Goal: Use online tool/utility: Utilize a website feature to perform a specific function

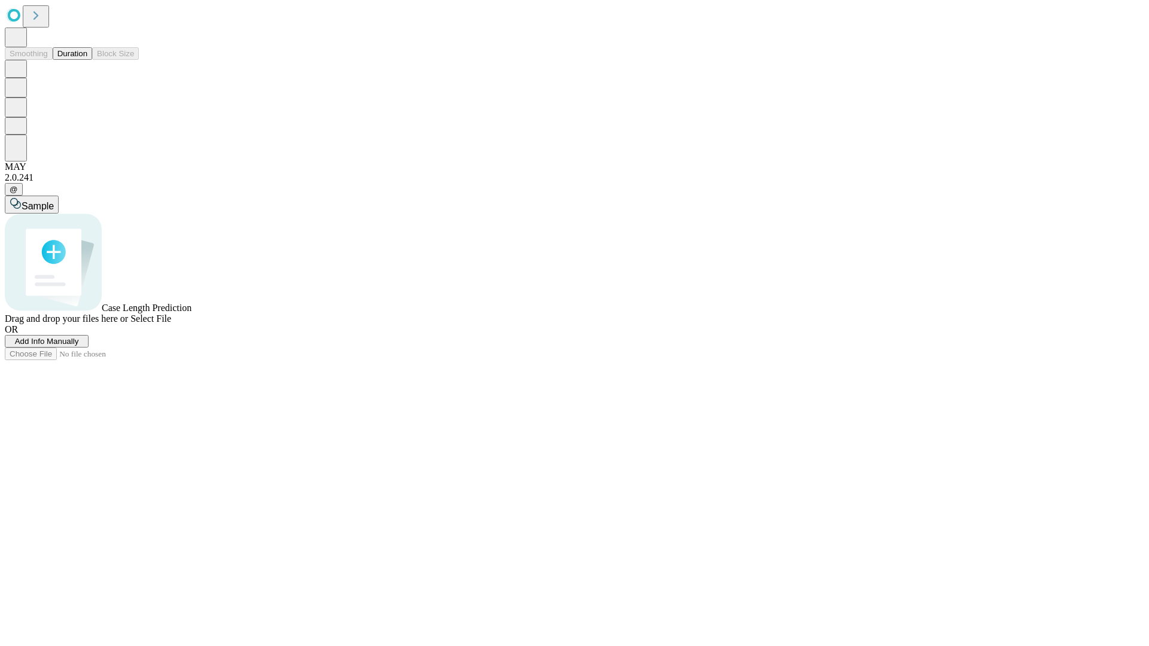
click at [87, 60] on button "Duration" at bounding box center [72, 53] width 39 height 13
click at [171, 324] on span "Select File" at bounding box center [150, 319] width 41 height 10
